Goal: Task Accomplishment & Management: Complete application form

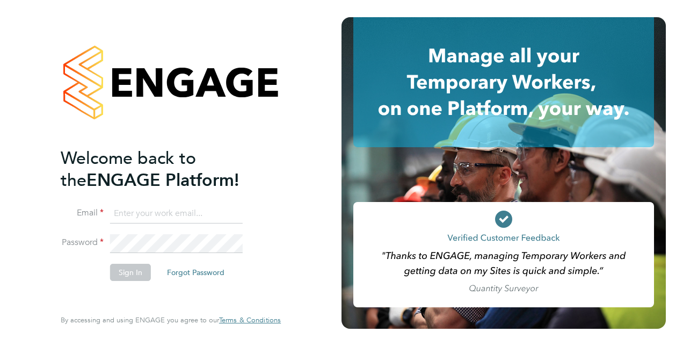
type input "[PERSON_NAME][EMAIL_ADDRESS][DOMAIN_NAME]"
click at [128, 273] on button "Sign In" at bounding box center [130, 272] width 41 height 17
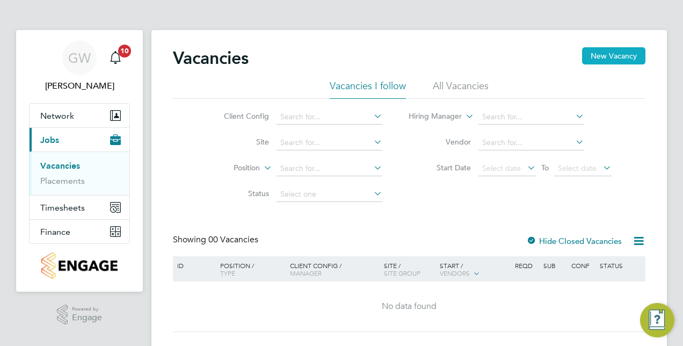
click at [622, 57] on button "New Vacancy" at bounding box center [613, 55] width 63 height 17
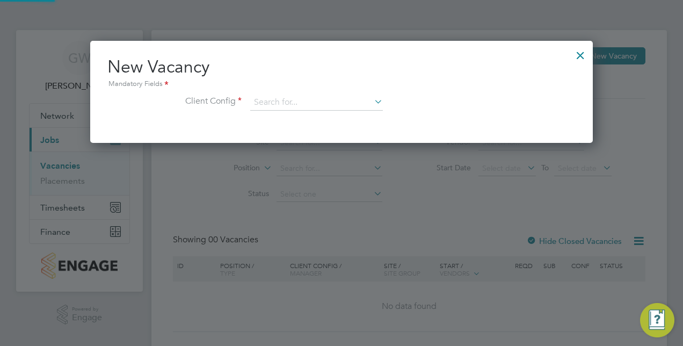
scroll to position [101, 502]
click at [342, 99] on input at bounding box center [316, 102] width 133 height 16
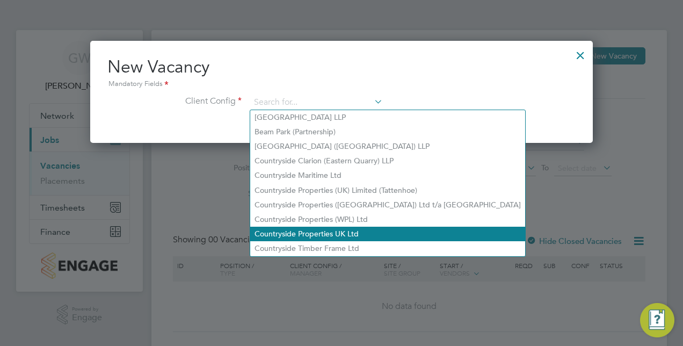
click at [367, 231] on li "Countryside Properties UK Ltd" at bounding box center [387, 234] width 275 height 14
type input "Countryside Properties UK Ltd"
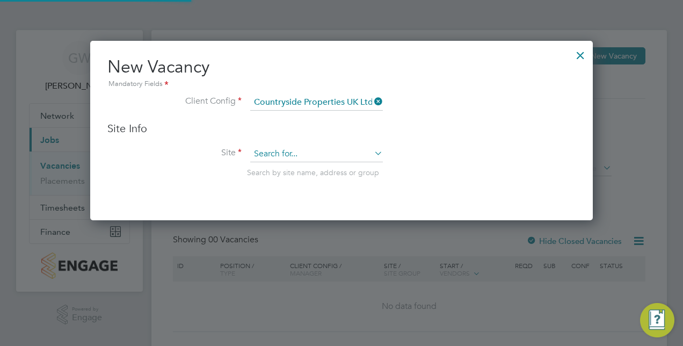
click at [295, 149] on input at bounding box center [316, 154] width 133 height 16
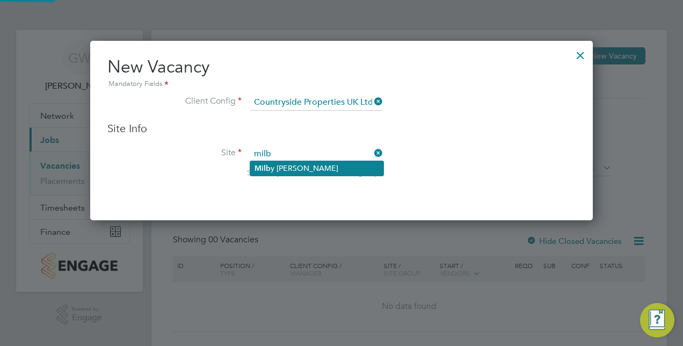
click at [284, 166] on li "Milb y Meadows" at bounding box center [316, 168] width 133 height 14
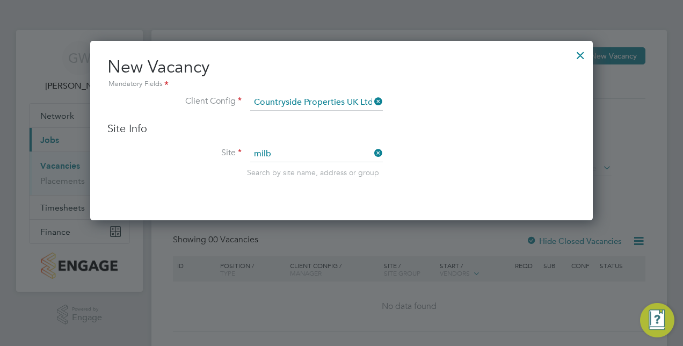
type input "Milby Meadows"
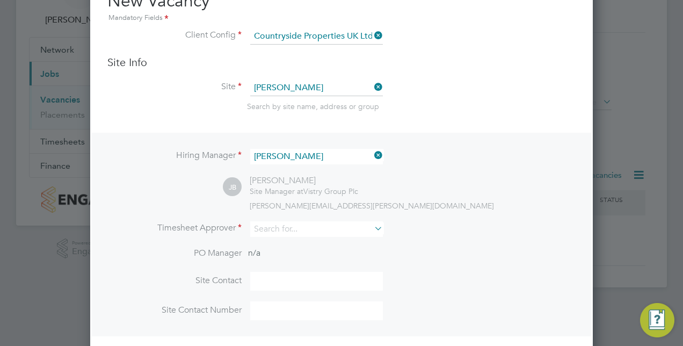
scroll to position [137, 0]
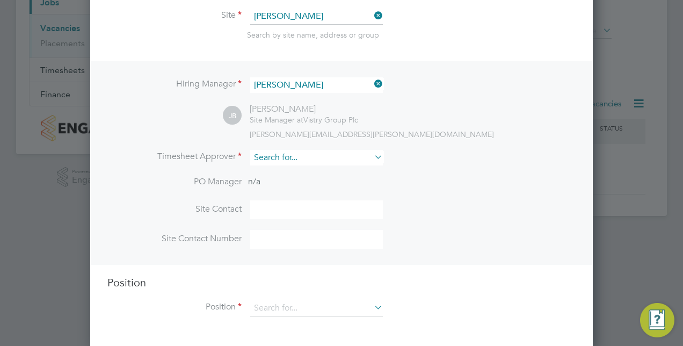
click at [278, 154] on input at bounding box center [316, 158] width 133 height 16
click at [301, 258] on li "Jamie Bayliss" at bounding box center [322, 259] width 144 height 14
type input "Jamie Bayliss"
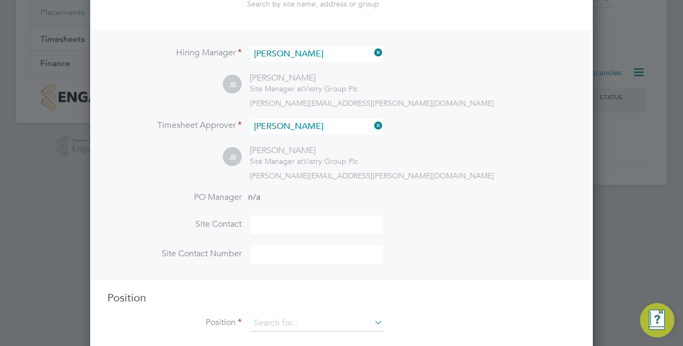
scroll to position [185, 0]
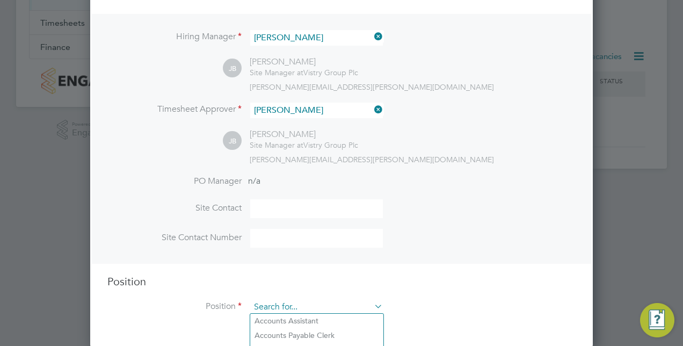
click at [282, 307] on input at bounding box center [316, 307] width 133 height 16
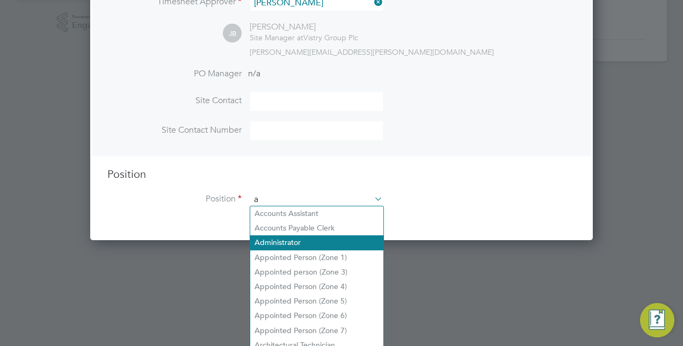
scroll to position [1535, 502]
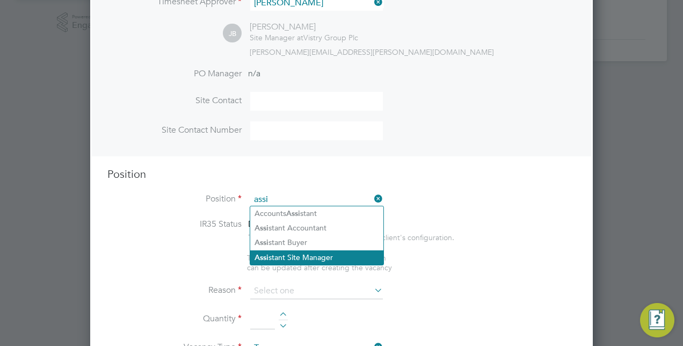
click at [297, 254] on li "Assi stant Site Manager" at bounding box center [316, 257] width 133 height 14
type input "Assistant Site Manager"
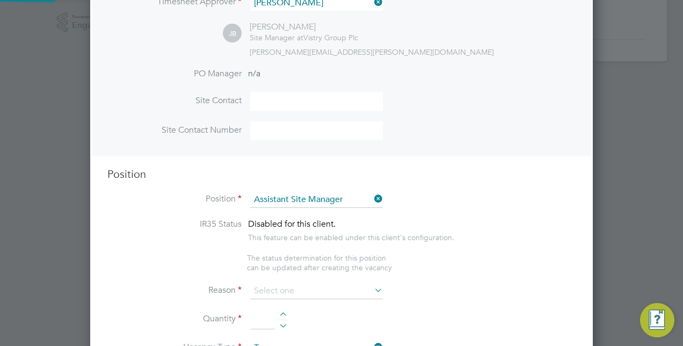
type textarea "• Supervises and ensures that all construction work under their control is buil…"
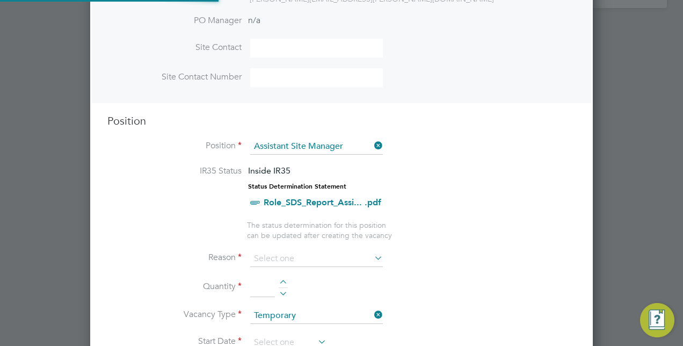
scroll to position [32, 56]
click at [294, 251] on input at bounding box center [316, 258] width 133 height 16
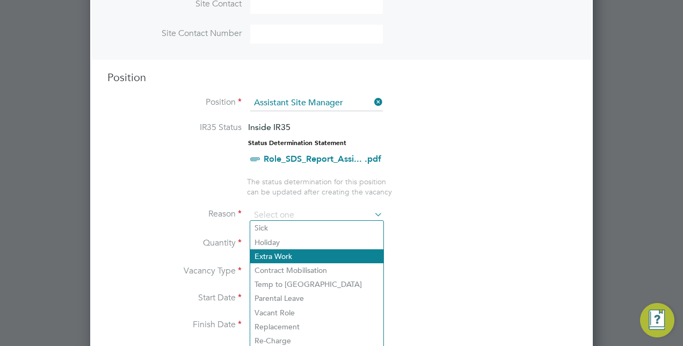
scroll to position [399, 0]
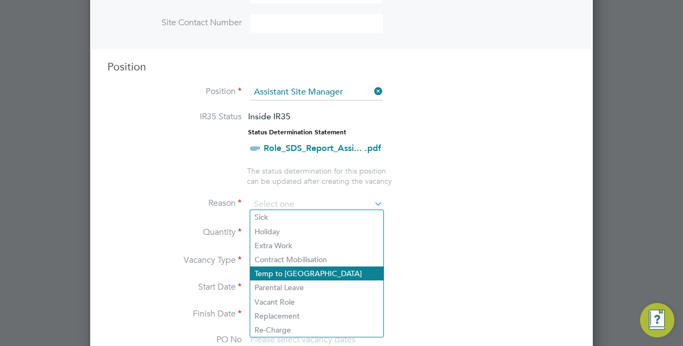
click at [291, 272] on li "Temp to Perm" at bounding box center [316, 273] width 133 height 14
type input "Temp to Perm"
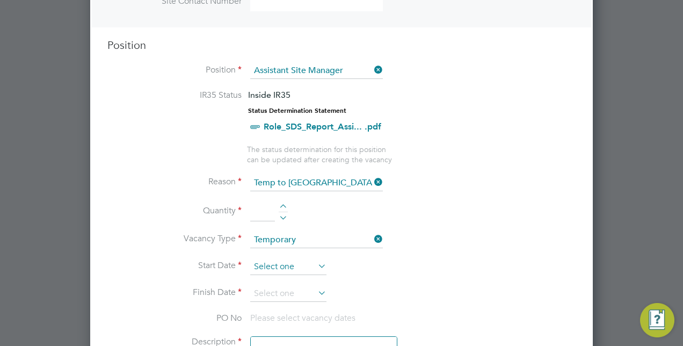
scroll to position [453, 0]
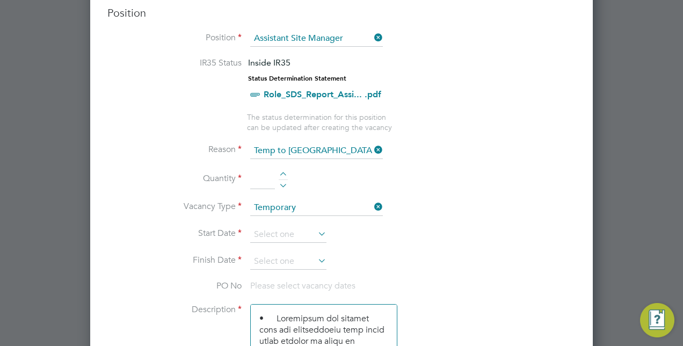
click at [261, 172] on input at bounding box center [262, 179] width 25 height 19
type input "3"
click at [354, 184] on li "Quantity 3" at bounding box center [341, 185] width 468 height 30
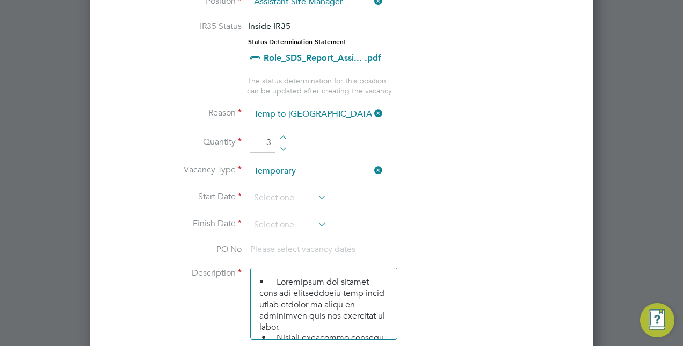
scroll to position [507, 0]
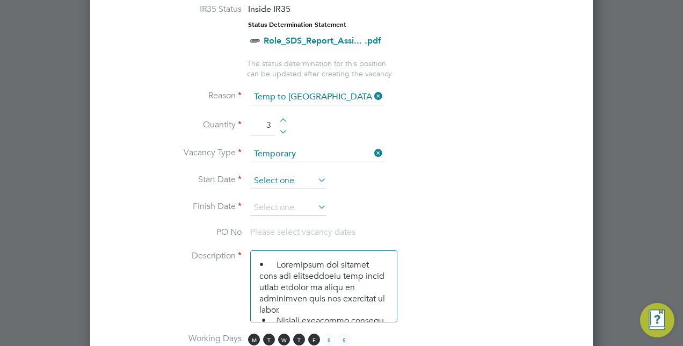
click at [291, 179] on input at bounding box center [288, 181] width 76 height 16
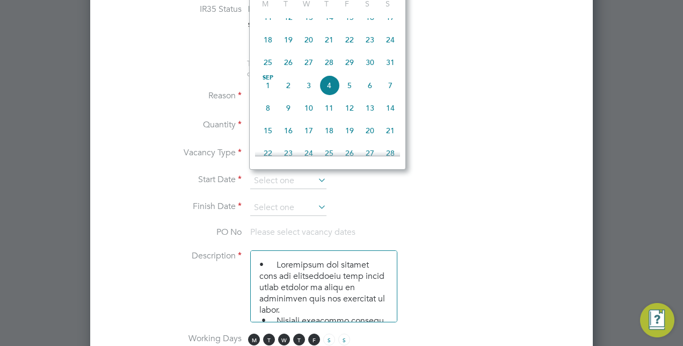
scroll to position [322, 0]
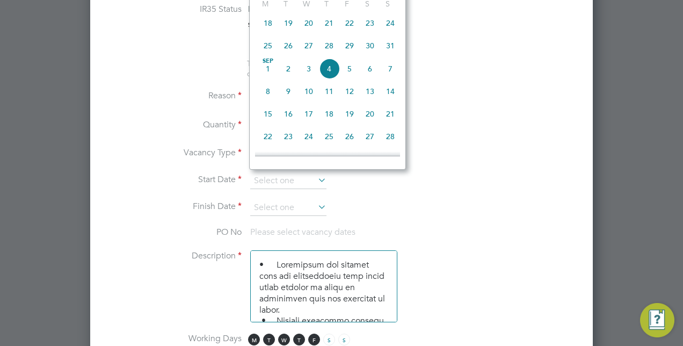
click at [268, 97] on span "8" at bounding box center [268, 91] width 20 height 20
type input "08 Sep 2025"
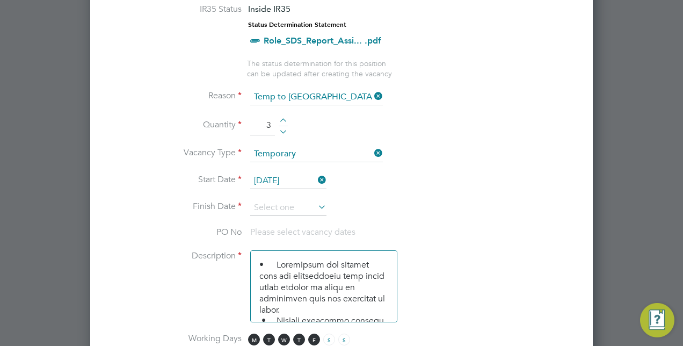
click at [279, 194] on li "Start Date 08 Sep 2025" at bounding box center [341, 186] width 468 height 27
click at [279, 202] on input at bounding box center [288, 208] width 76 height 16
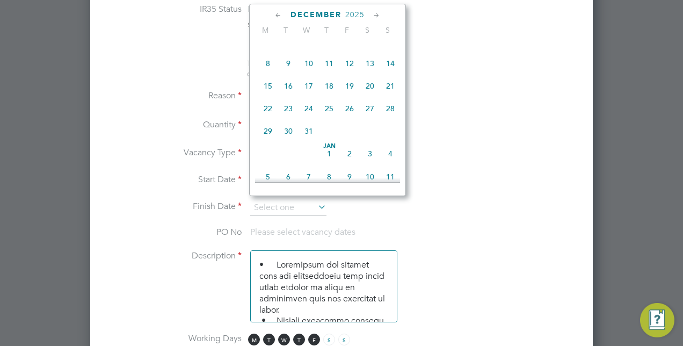
scroll to position [706, 0]
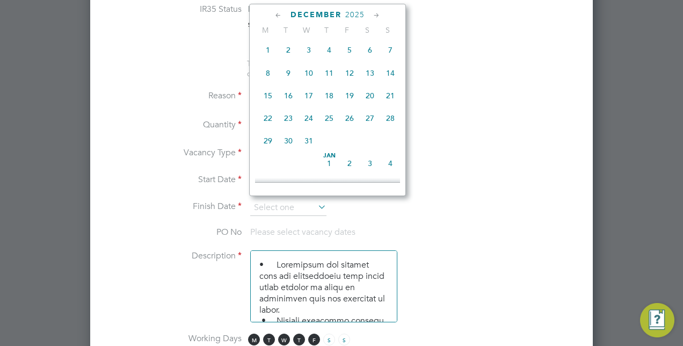
click at [369, 104] on span "20" at bounding box center [370, 95] width 20 height 20
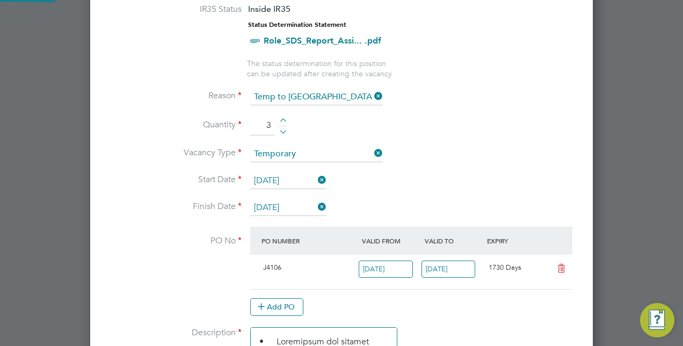
scroll to position [18, 101]
click at [302, 203] on input "20 Dec 2025" at bounding box center [288, 208] width 76 height 16
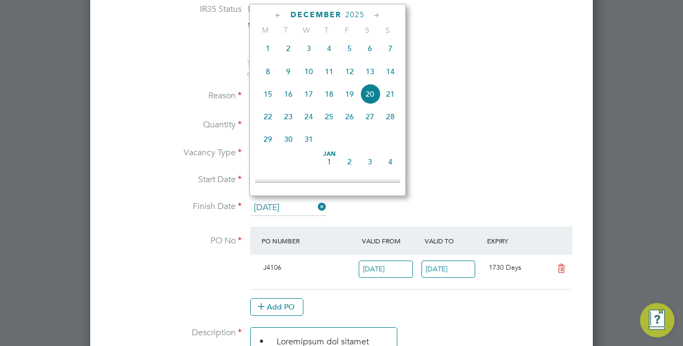
click at [350, 97] on span "19" at bounding box center [349, 94] width 20 height 20
type input "19 Dec 2025"
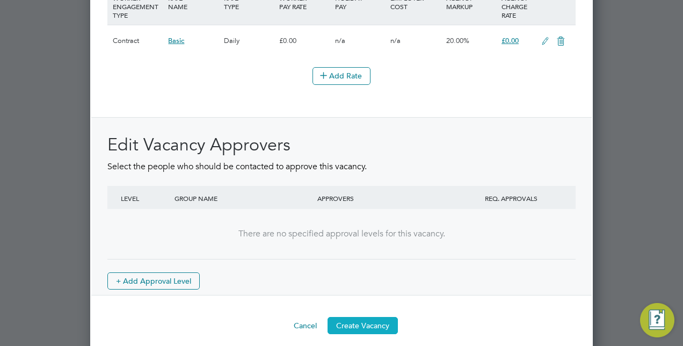
scroll to position [1325, 0]
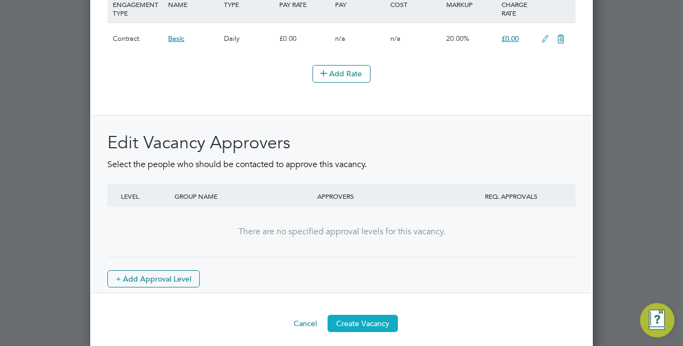
click at [356, 315] on button "Create Vacancy" at bounding box center [362, 323] width 70 height 17
